Goal: Information Seeking & Learning: Learn about a topic

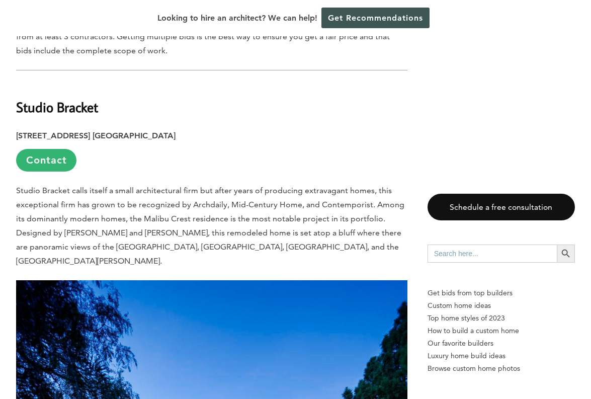
scroll to position [795, 0]
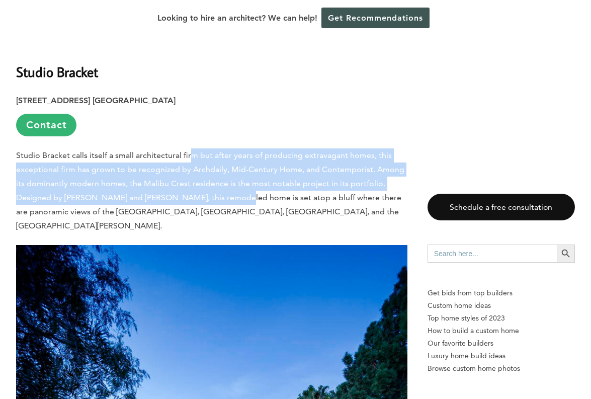
drag, startPoint x: 195, startPoint y: 135, endPoint x: 233, endPoint y: 172, distance: 53.3
click at [233, 172] on p "Studio Bracket calls itself a small architectural firm but after years of produ…" at bounding box center [211, 190] width 391 height 84
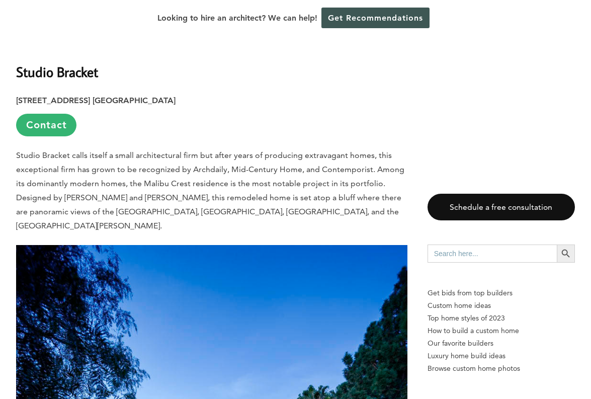
click at [235, 180] on p "Studio Bracket calls itself a small architectural firm but after years of produ…" at bounding box center [211, 190] width 391 height 84
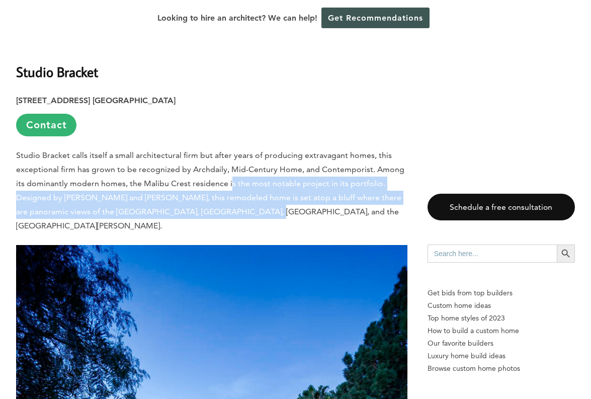
drag, startPoint x: 235, startPoint y: 189, endPoint x: 230, endPoint y: 158, distance: 31.6
click at [230, 158] on p "Studio Bracket calls itself a small architectural firm but after years of produ…" at bounding box center [211, 190] width 391 height 84
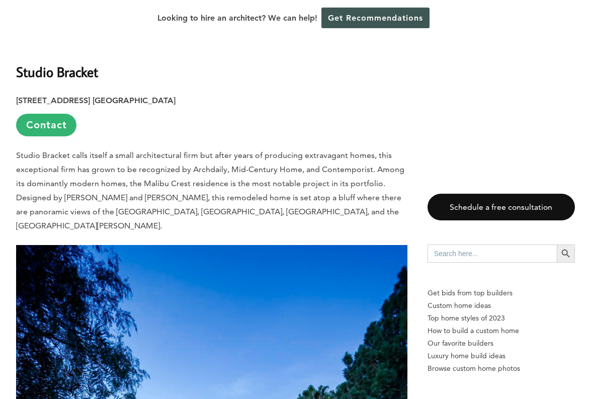
click at [230, 160] on p "Studio Bracket calls itself a small architectural firm but after years of produ…" at bounding box center [211, 190] width 391 height 84
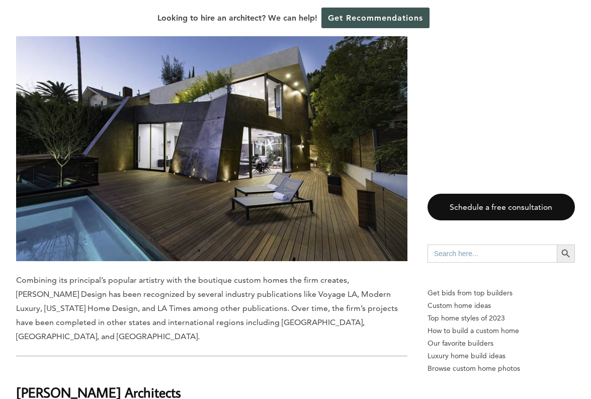
scroll to position [1667, 0]
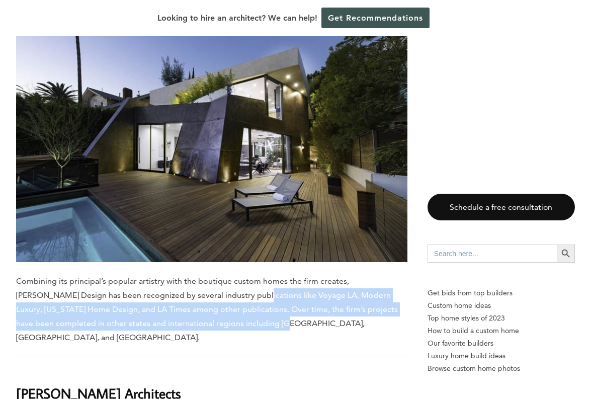
drag, startPoint x: 224, startPoint y: 274, endPoint x: 219, endPoint y: 239, distance: 36.0
click at [219, 274] on p "Combining its principal’s popular artistry with the boutique custom homes the f…" at bounding box center [211, 309] width 391 height 70
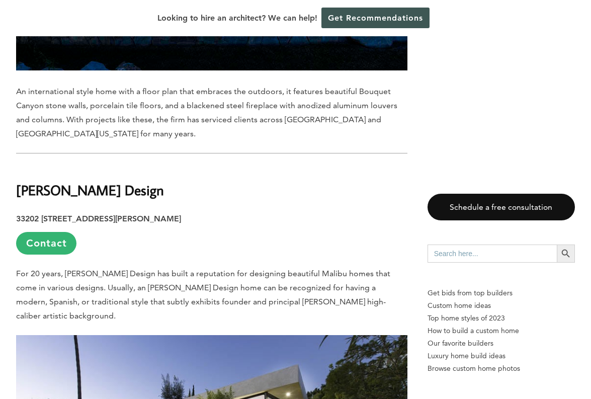
scroll to position [1348, 0]
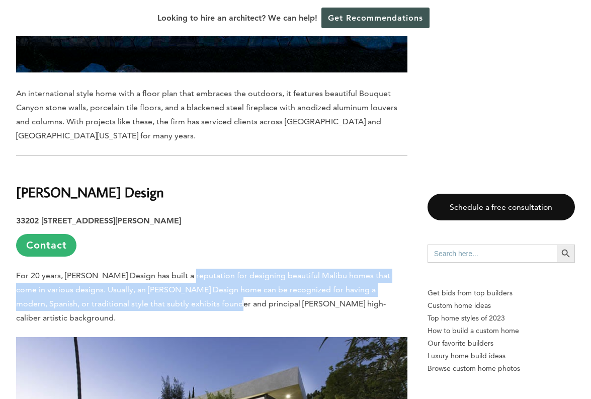
drag, startPoint x: 186, startPoint y: 232, endPoint x: 197, endPoint y: 267, distance: 36.7
click at [197, 268] on p "For 20 years, [PERSON_NAME] Design has built a reputation for designing beautif…" at bounding box center [211, 296] width 391 height 56
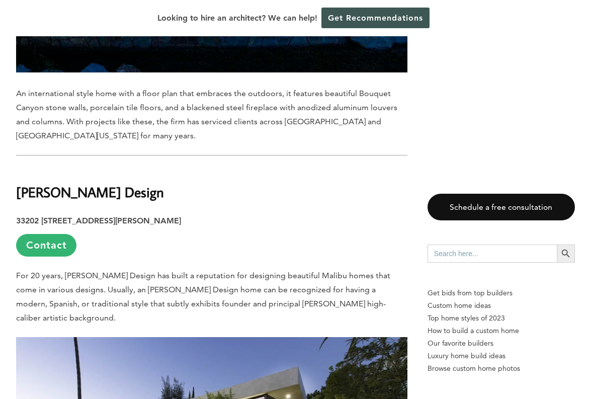
click at [197, 269] on p "For 20 years, [PERSON_NAME] Design has built a reputation for designing beautif…" at bounding box center [211, 296] width 391 height 56
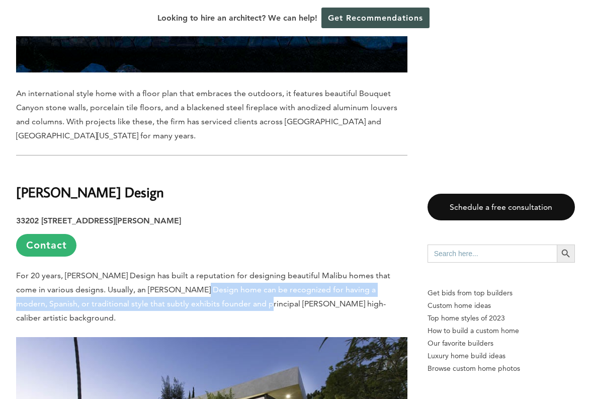
drag, startPoint x: 197, startPoint y: 269, endPoint x: 190, endPoint y: 249, distance: 20.8
click at [190, 268] on p "For 20 years, [PERSON_NAME] Design has built a reputation for designing beautif…" at bounding box center [211, 296] width 391 height 56
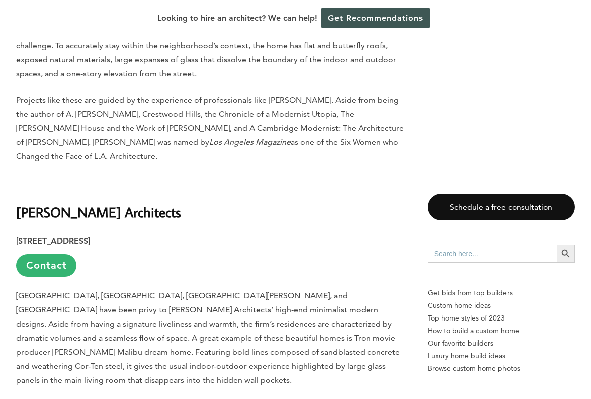
scroll to position [3178, 0]
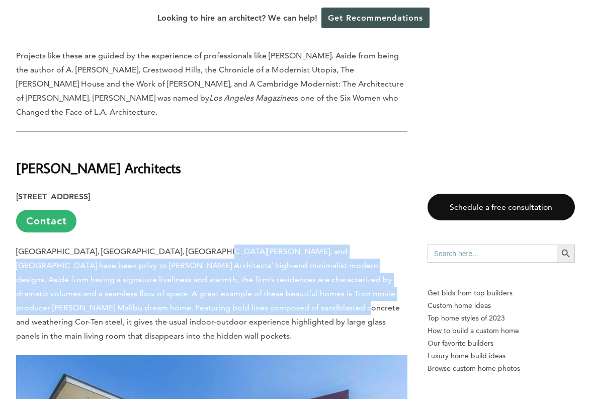
drag, startPoint x: 203, startPoint y: 163, endPoint x: 224, endPoint y: 214, distance: 55.2
click at [224, 244] on p "[GEOGRAPHIC_DATA], [GEOGRAPHIC_DATA], [GEOGRAPHIC_DATA][PERSON_NAME], and [GEOG…" at bounding box center [211, 293] width 391 height 99
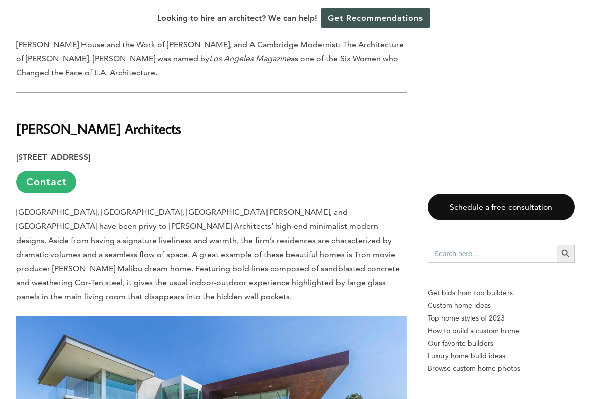
scroll to position [3212, 0]
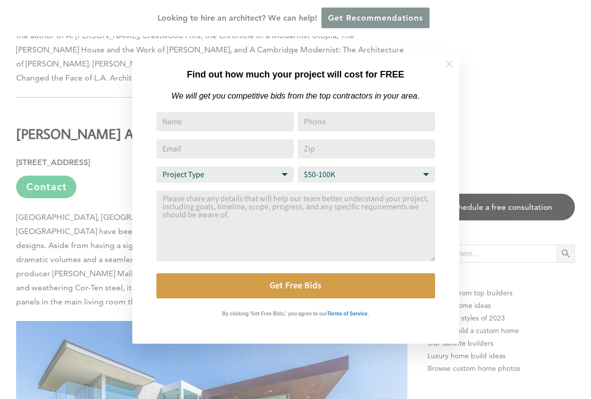
click at [449, 62] on icon at bounding box center [448, 63] width 11 height 11
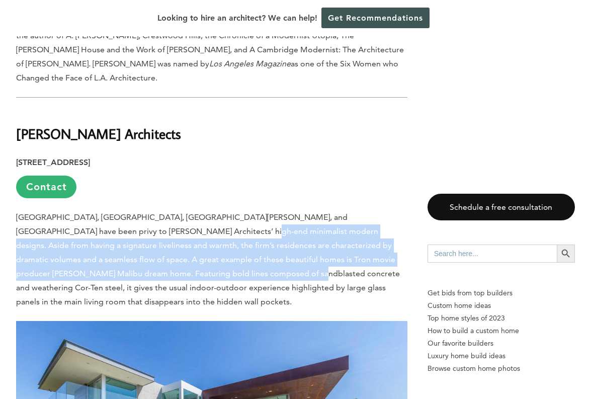
drag, startPoint x: 166, startPoint y: 141, endPoint x: 192, endPoint y: 172, distance: 40.4
click at [192, 210] on p "[GEOGRAPHIC_DATA], [GEOGRAPHIC_DATA], [GEOGRAPHIC_DATA][PERSON_NAME], and [GEOG…" at bounding box center [211, 259] width 391 height 99
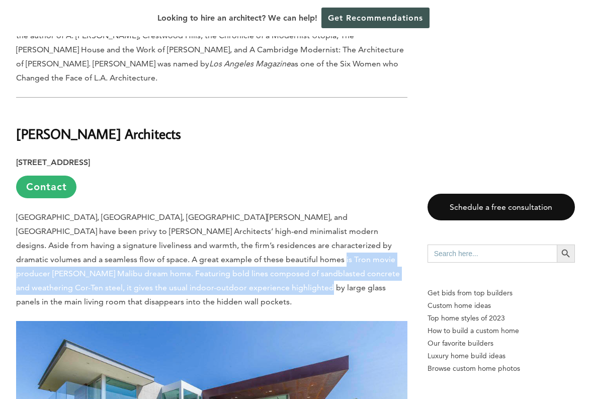
drag, startPoint x: 210, startPoint y: 196, endPoint x: 195, endPoint y: 165, distance: 34.6
click at [195, 210] on p "[GEOGRAPHIC_DATA], [GEOGRAPHIC_DATA], [GEOGRAPHIC_DATA][PERSON_NAME], and [GEOG…" at bounding box center [211, 259] width 391 height 99
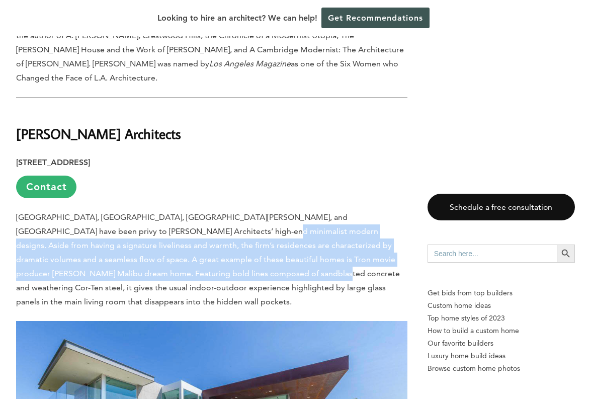
drag, startPoint x: 187, startPoint y: 141, endPoint x: 208, endPoint y: 183, distance: 47.2
click at [208, 210] on p "[GEOGRAPHIC_DATA], [GEOGRAPHIC_DATA], [GEOGRAPHIC_DATA][PERSON_NAME], and [GEOG…" at bounding box center [211, 259] width 391 height 99
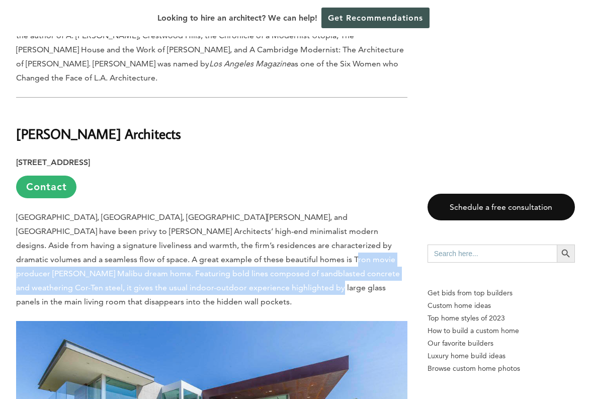
drag, startPoint x: 221, startPoint y: 197, endPoint x: 211, endPoint y: 163, distance: 34.8
click at [211, 210] on p "[GEOGRAPHIC_DATA], [GEOGRAPHIC_DATA], [GEOGRAPHIC_DATA][PERSON_NAME], and [GEOG…" at bounding box center [211, 259] width 391 height 99
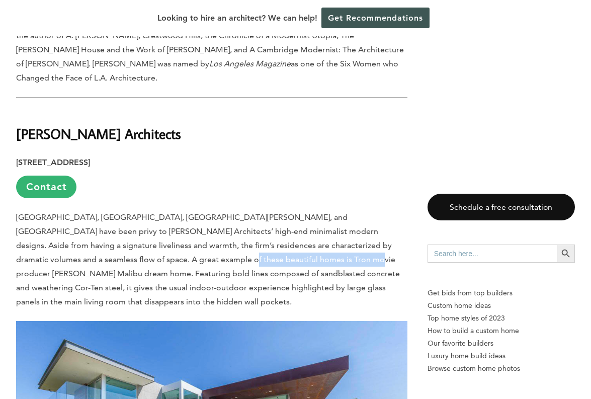
drag, startPoint x: 102, startPoint y: 163, endPoint x: 237, endPoint y: 167, distance: 135.3
click at [237, 210] on p "[GEOGRAPHIC_DATA], [GEOGRAPHIC_DATA], [GEOGRAPHIC_DATA][PERSON_NAME], and [GEOG…" at bounding box center [211, 259] width 391 height 99
copy p "[PERSON_NAME] Malibu dream home"
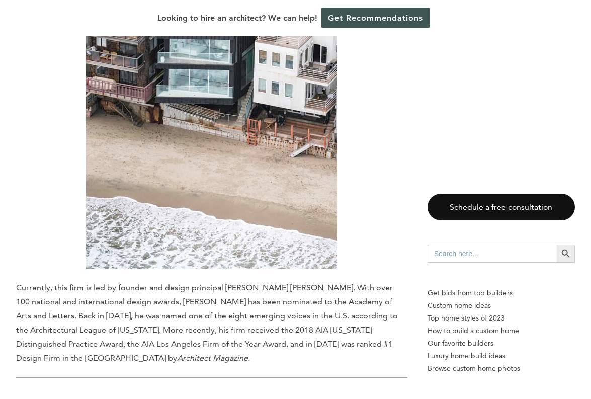
scroll to position [6656, 0]
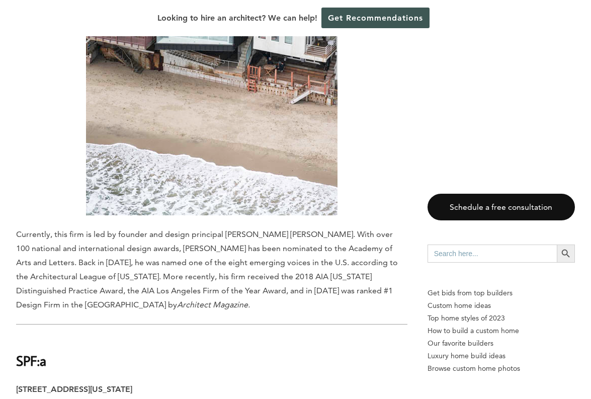
drag, startPoint x: 204, startPoint y: 192, endPoint x: 290, endPoint y: 292, distance: 131.9
drag, startPoint x: 284, startPoint y: 301, endPoint x: 277, endPoint y: 288, distance: 15.1
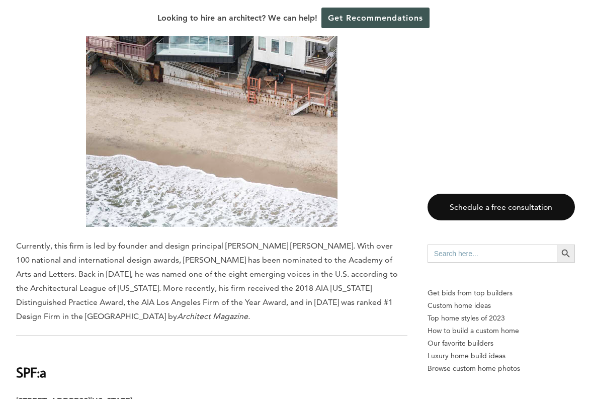
scroll to position [6640, 0]
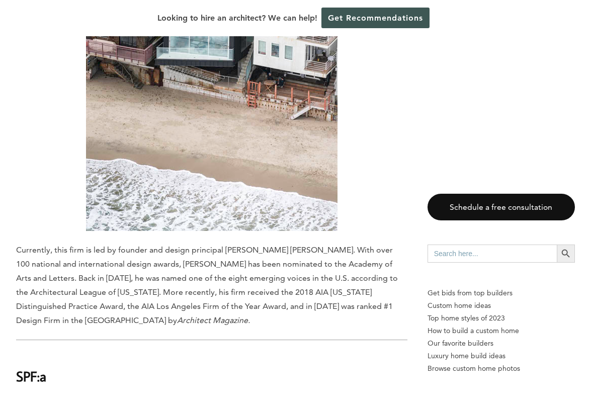
drag, startPoint x: 260, startPoint y: 284, endPoint x: 277, endPoint y: 359, distance: 76.8
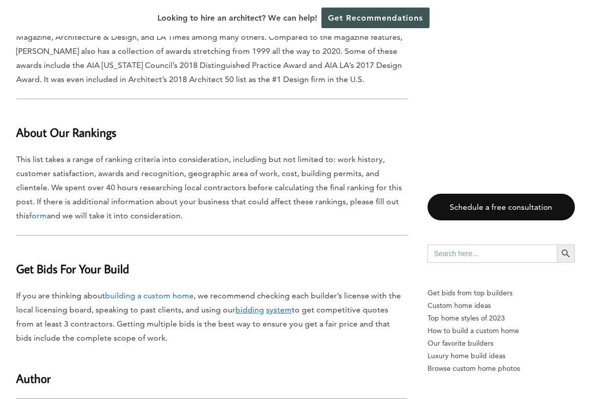
scroll to position [10018, 0]
